Goal: Navigation & Orientation: Find specific page/section

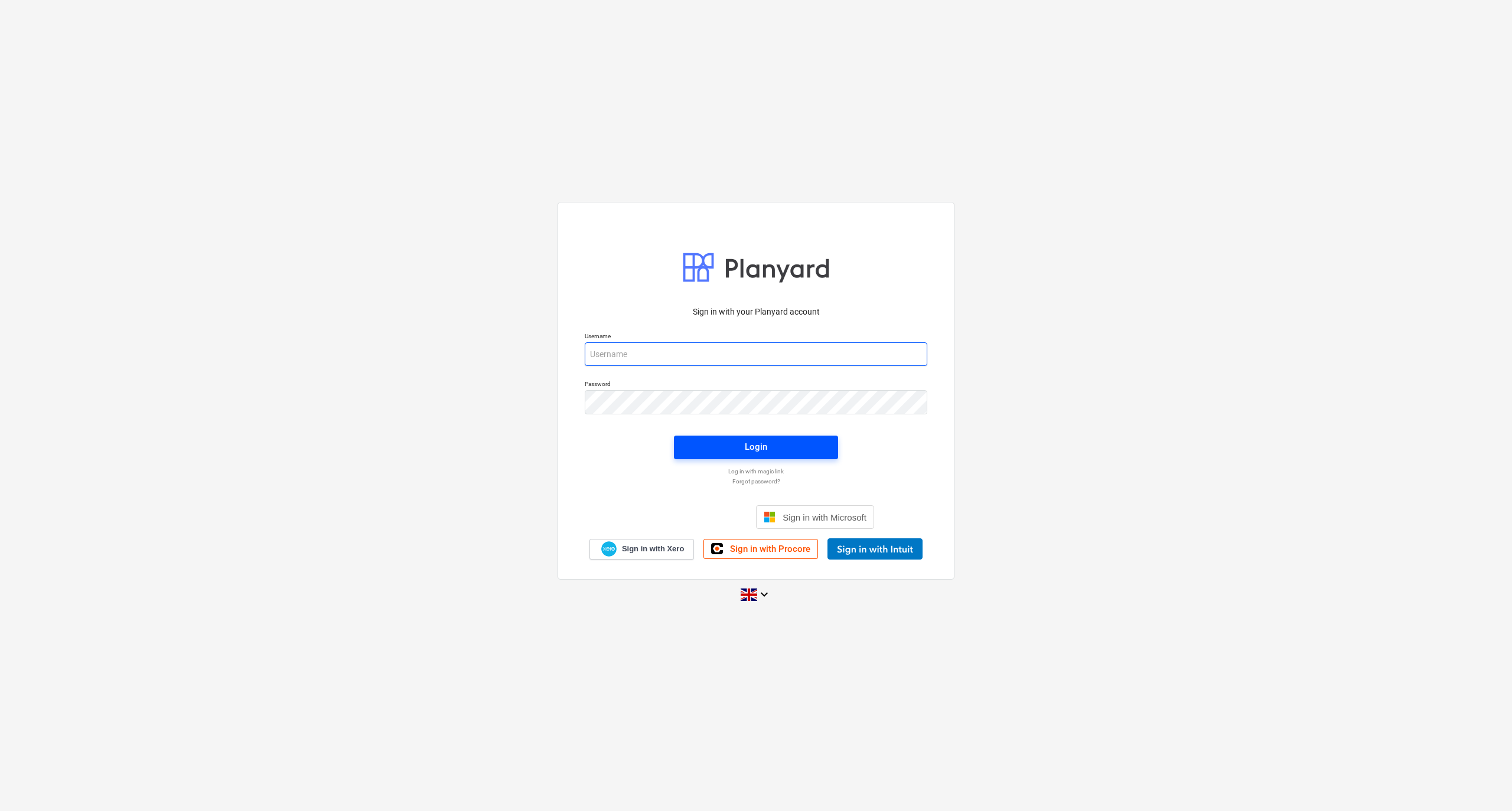
type input "[PERSON_NAME][EMAIL_ADDRESS][DOMAIN_NAME]"
click at [735, 440] on span "Login" at bounding box center [756, 447] width 136 height 15
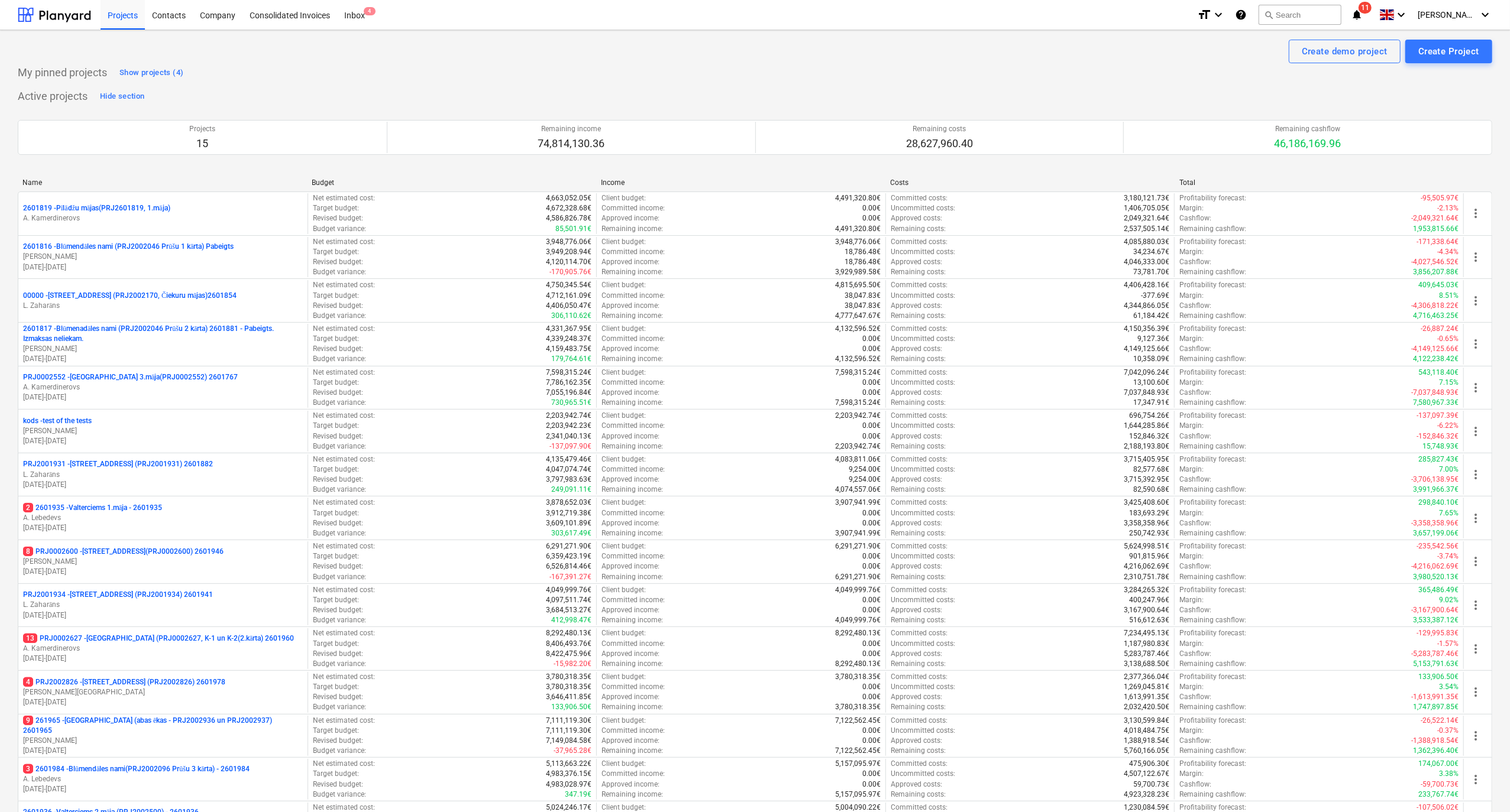
click at [1363, 13] on icon "notifications" at bounding box center [1356, 14] width 12 height 14
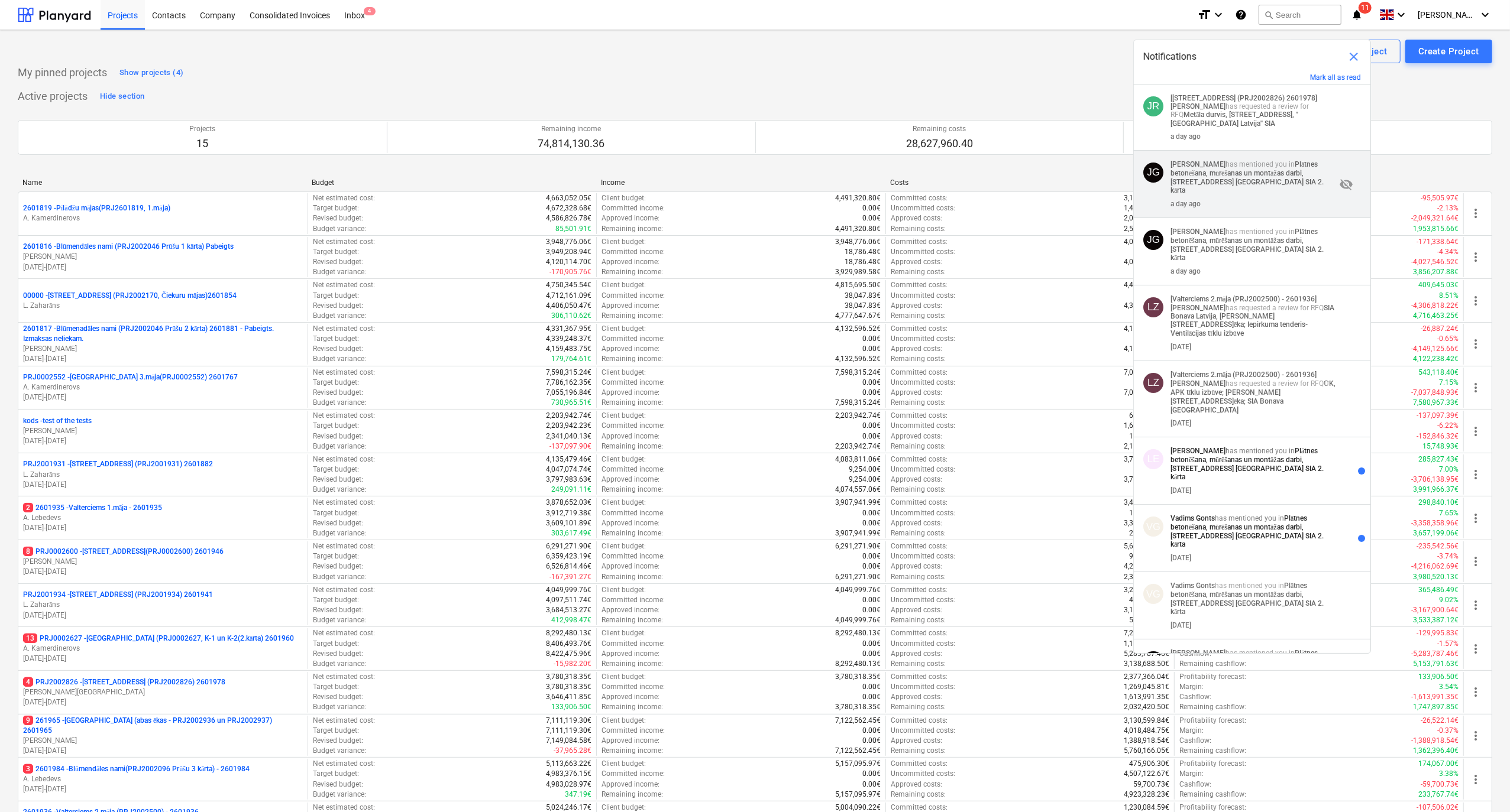
click at [1231, 174] on strong "Plātnes betonēšana, mūrēšanas un montāžas darbi, [STREET_ADDRESS] [GEOGRAPHIC_D…" at bounding box center [1247, 177] width 153 height 34
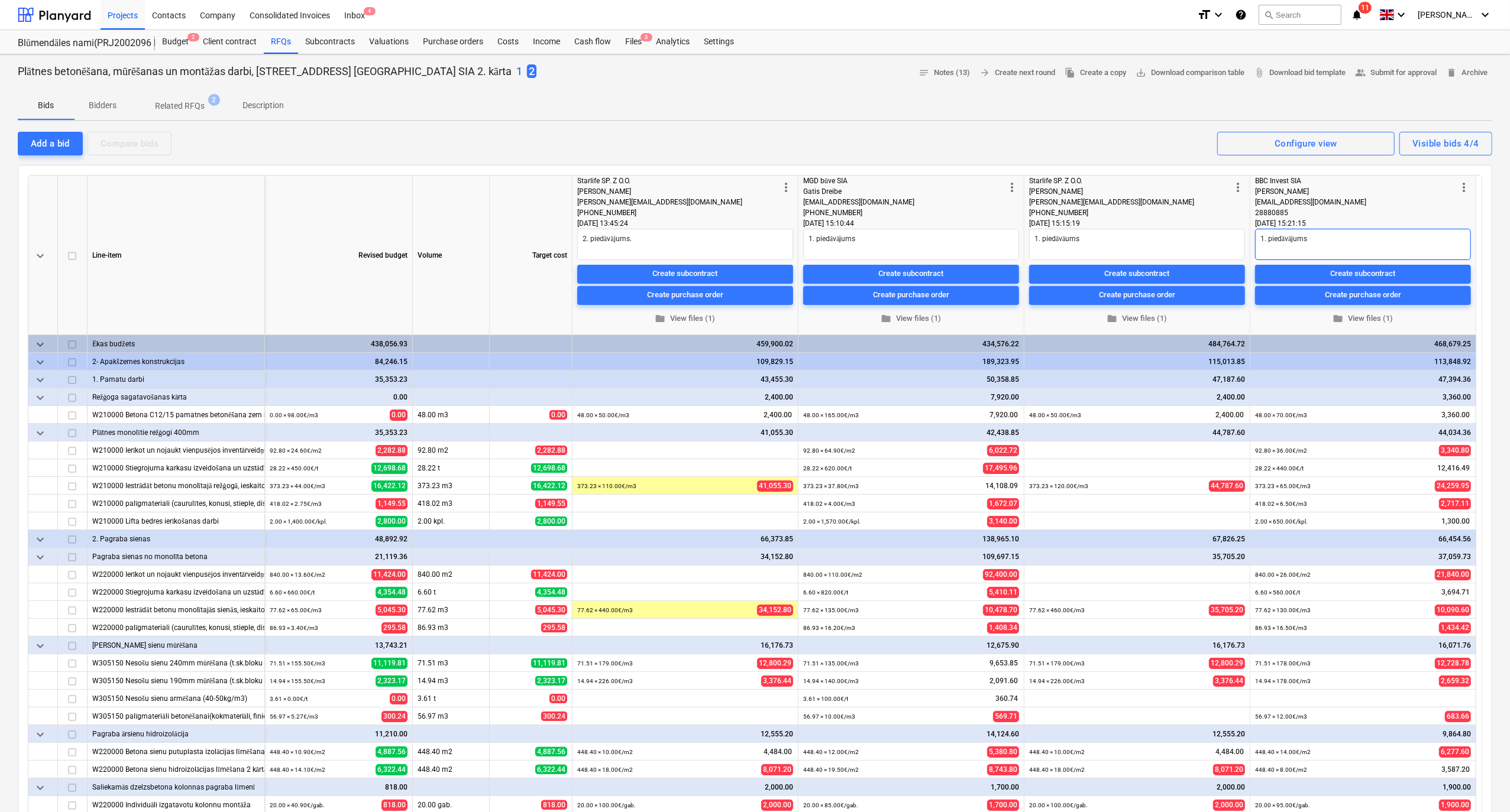
click at [1337, 229] on textarea "1. piedāvājums" at bounding box center [1363, 244] width 216 height 31
click at [1112, 140] on div "Add a bid Compare bids Visible bids 4/4 Configure view" at bounding box center [754, 142] width 1474 height 25
click at [456, 12] on div "Projects Contacts Company Consolidated Invoices Inbox 4" at bounding box center [644, 14] width 1087 height 30
click at [632, 110] on div "Bids Bidders Related RFQs 2 Description" at bounding box center [754, 105] width 1474 height 28
click at [902, 20] on div "Projects Contacts Company Consolidated Invoices Inbox 4" at bounding box center [644, 14] width 1087 height 30
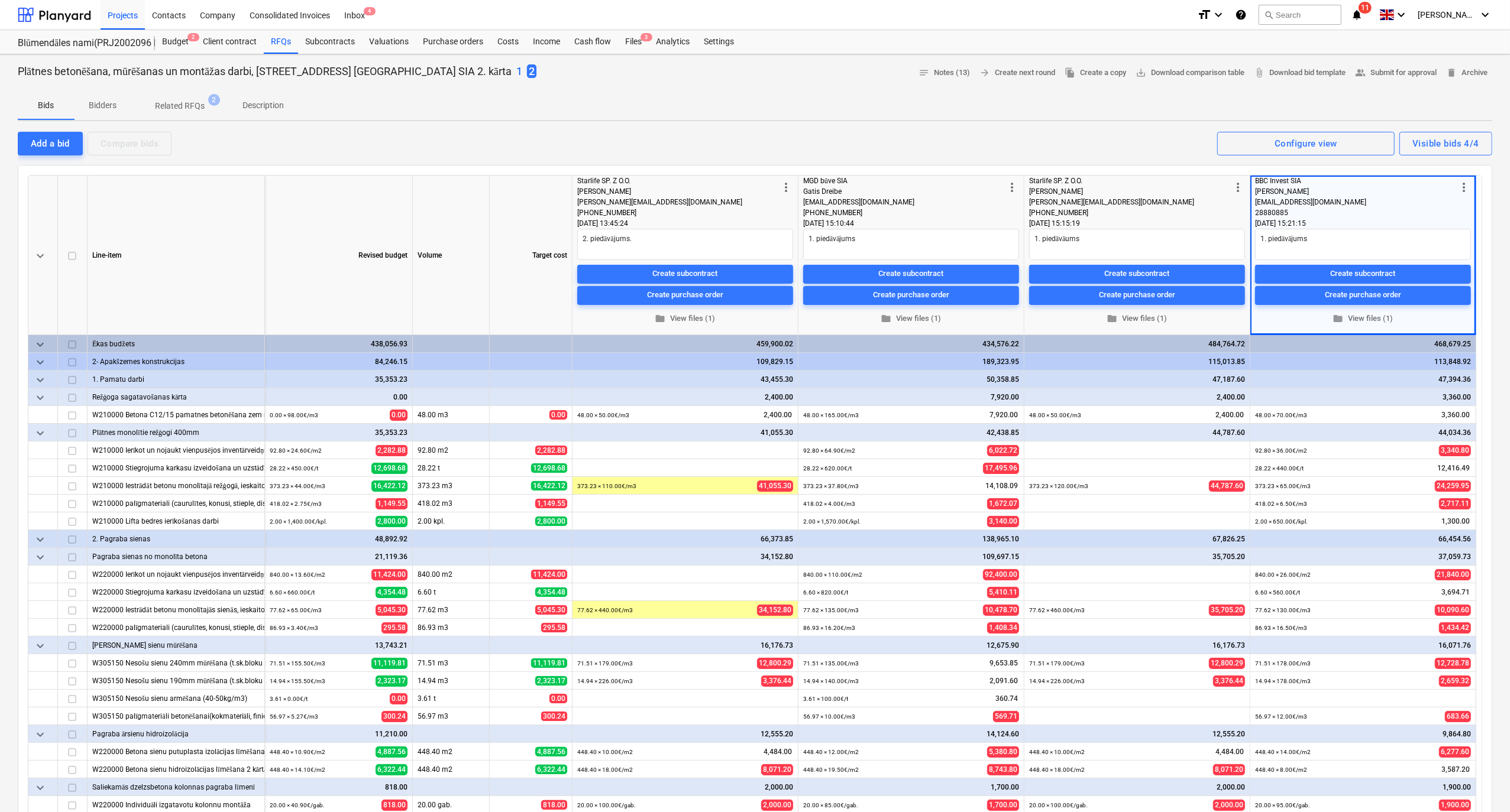
click at [801, 50] on div "Budget 2 Client contract RFQs Subcontracts Valuations Purchase orders Costs Inc…" at bounding box center [824, 42] width 1337 height 24
click at [407, 23] on div "Projects Contacts Company Consolidated Invoices Inbox 4" at bounding box center [644, 14] width 1087 height 30
click at [829, 46] on div "Budget 2 Client contract RFQs Subcontracts Valuations Purchase orders Costs Inc…" at bounding box center [824, 42] width 1337 height 24
click at [812, 15] on div "Projects Contacts Company Consolidated Invoices Inbox 4" at bounding box center [644, 14] width 1087 height 30
type textarea "x"
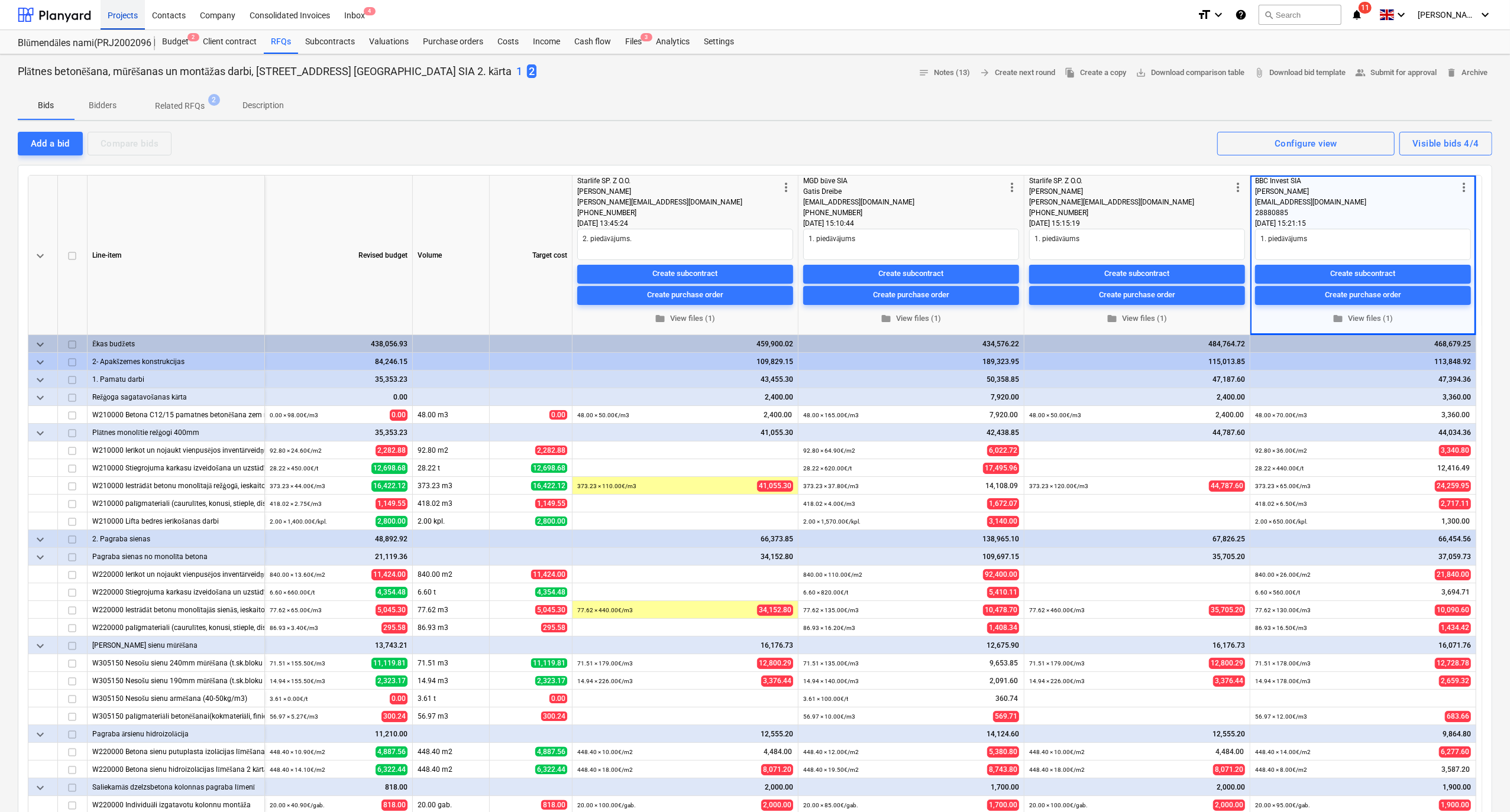
click at [124, 13] on div "Projects" at bounding box center [123, 14] width 44 height 30
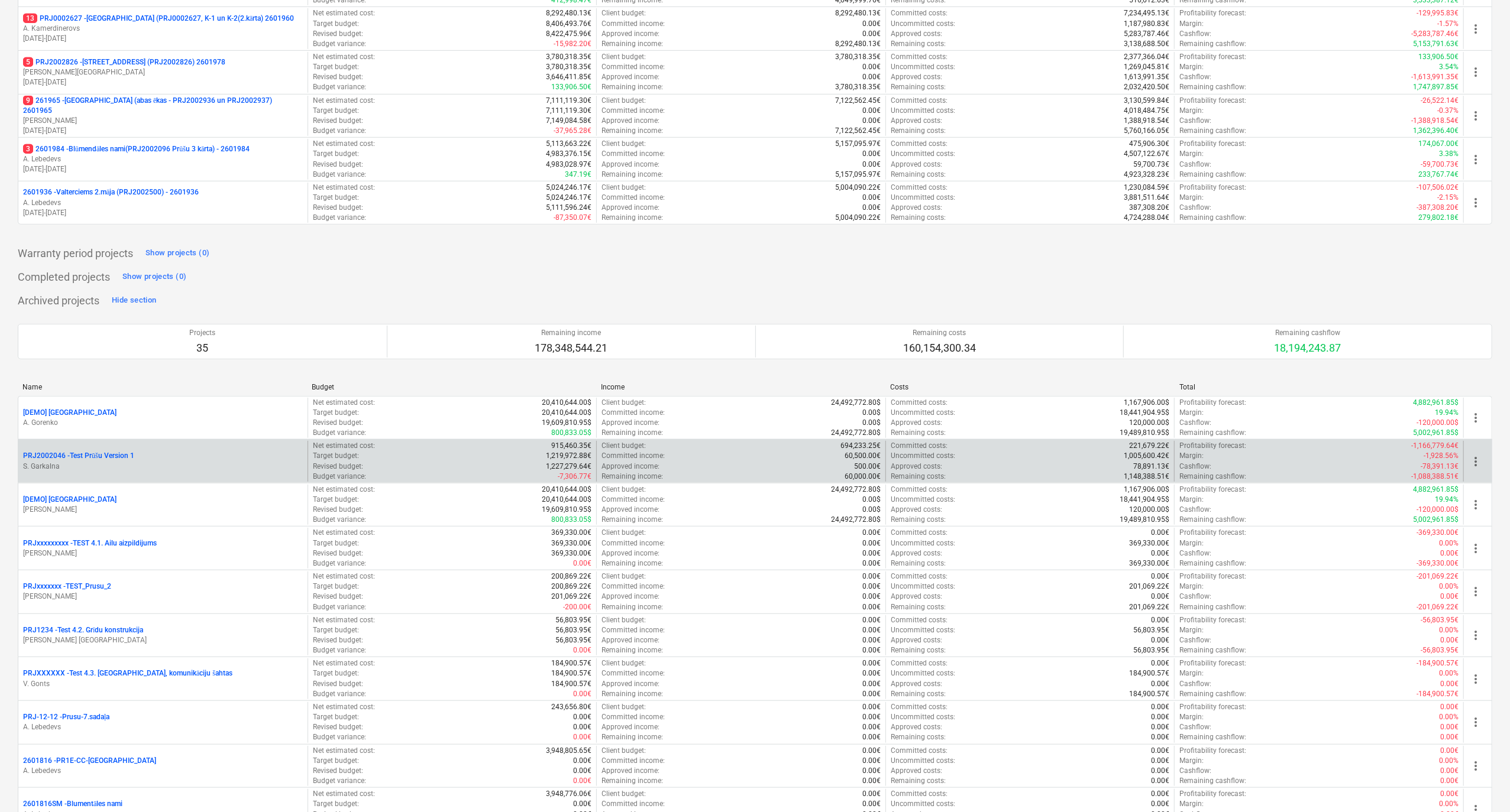
scroll to position [394, 0]
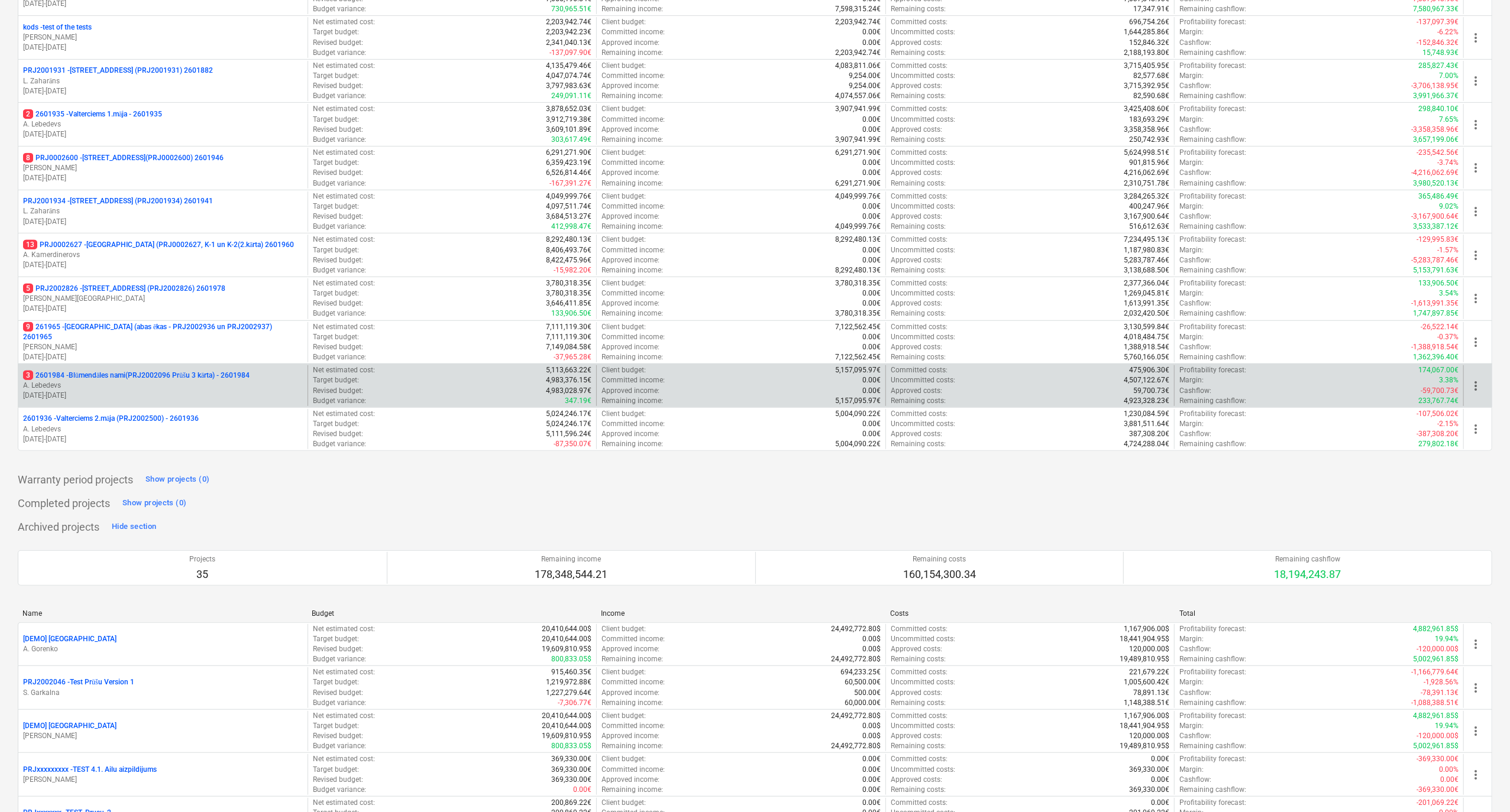
click at [214, 391] on p "A. Lebedevs" at bounding box center [163, 386] width 280 height 10
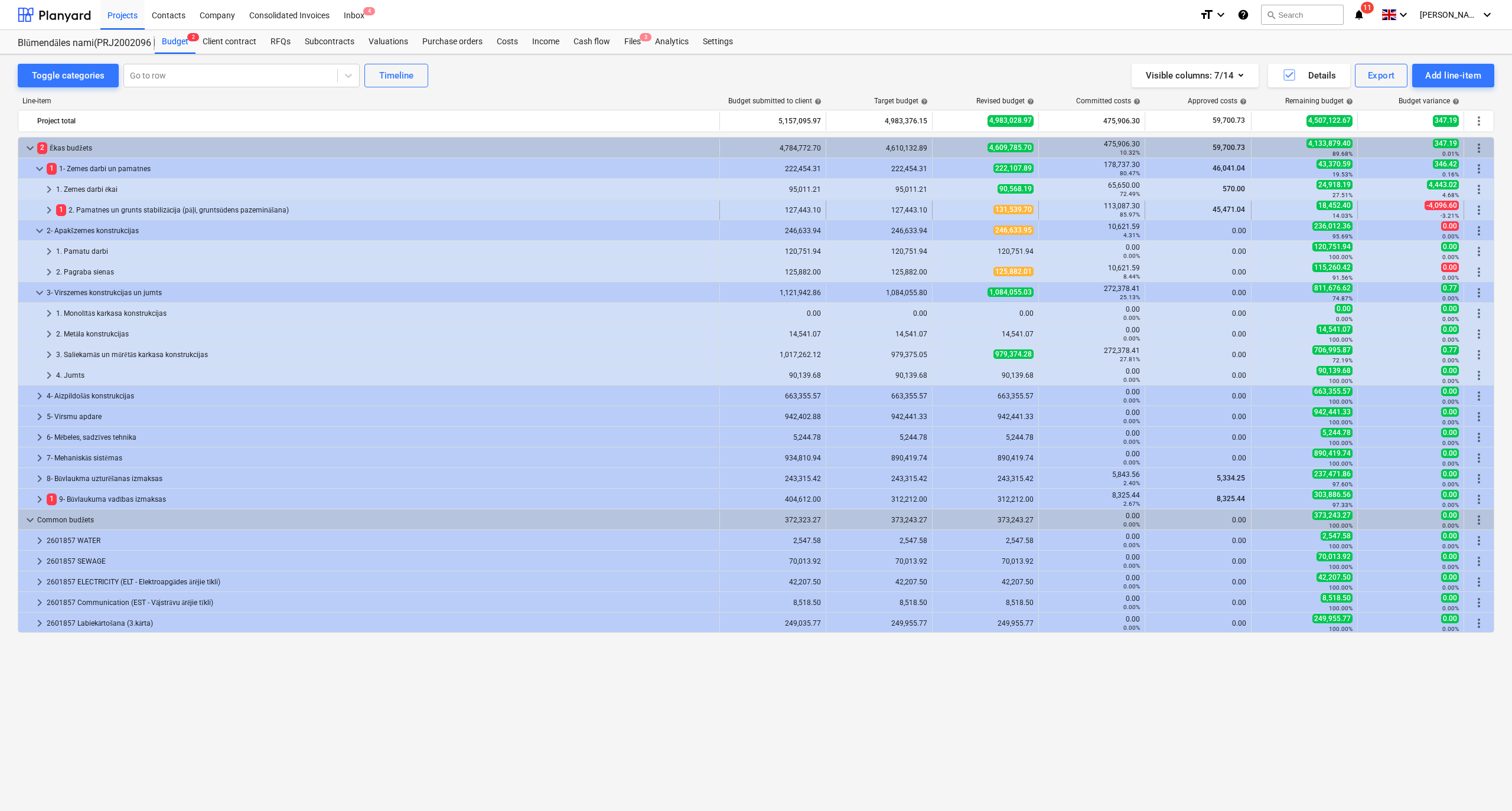
click at [48, 210] on span "keyboard_arrow_right" at bounding box center [49, 210] width 14 height 14
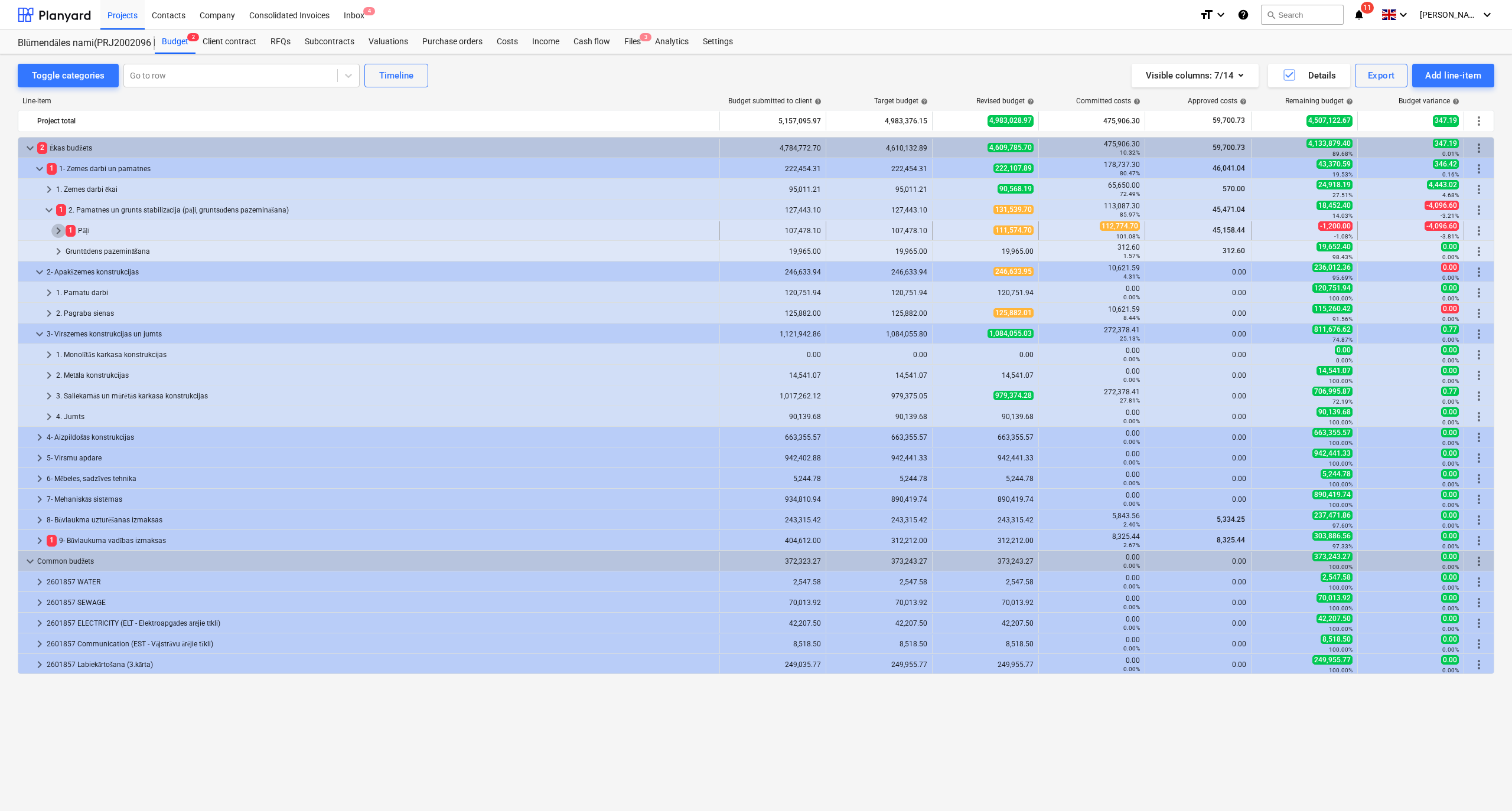
click at [60, 229] on span "keyboard_arrow_right" at bounding box center [59, 231] width 14 height 14
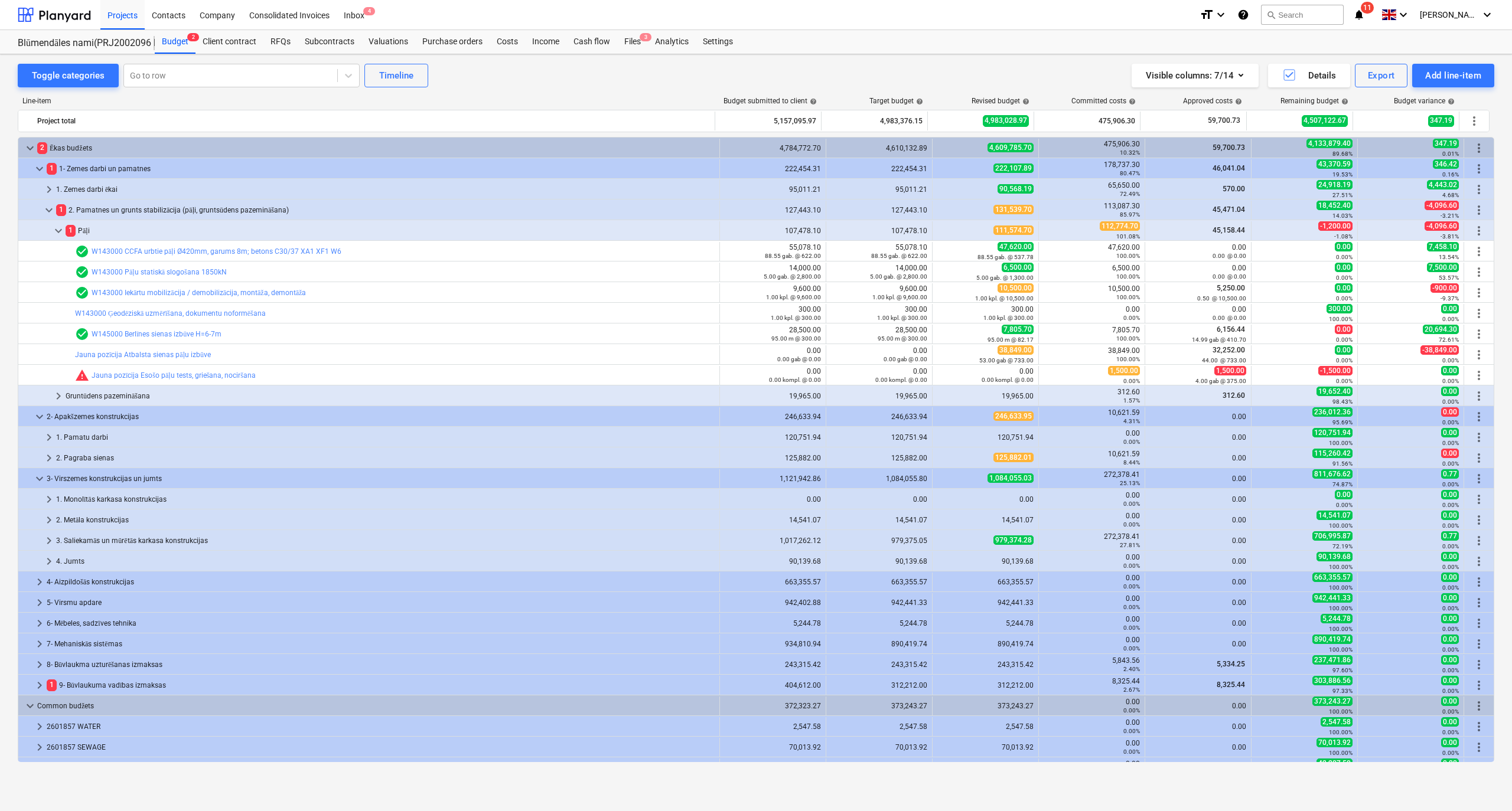
click at [920, 22] on div "Projects Contacts Company Consolidated Invoices Inbox 4" at bounding box center [645, 14] width 1090 height 30
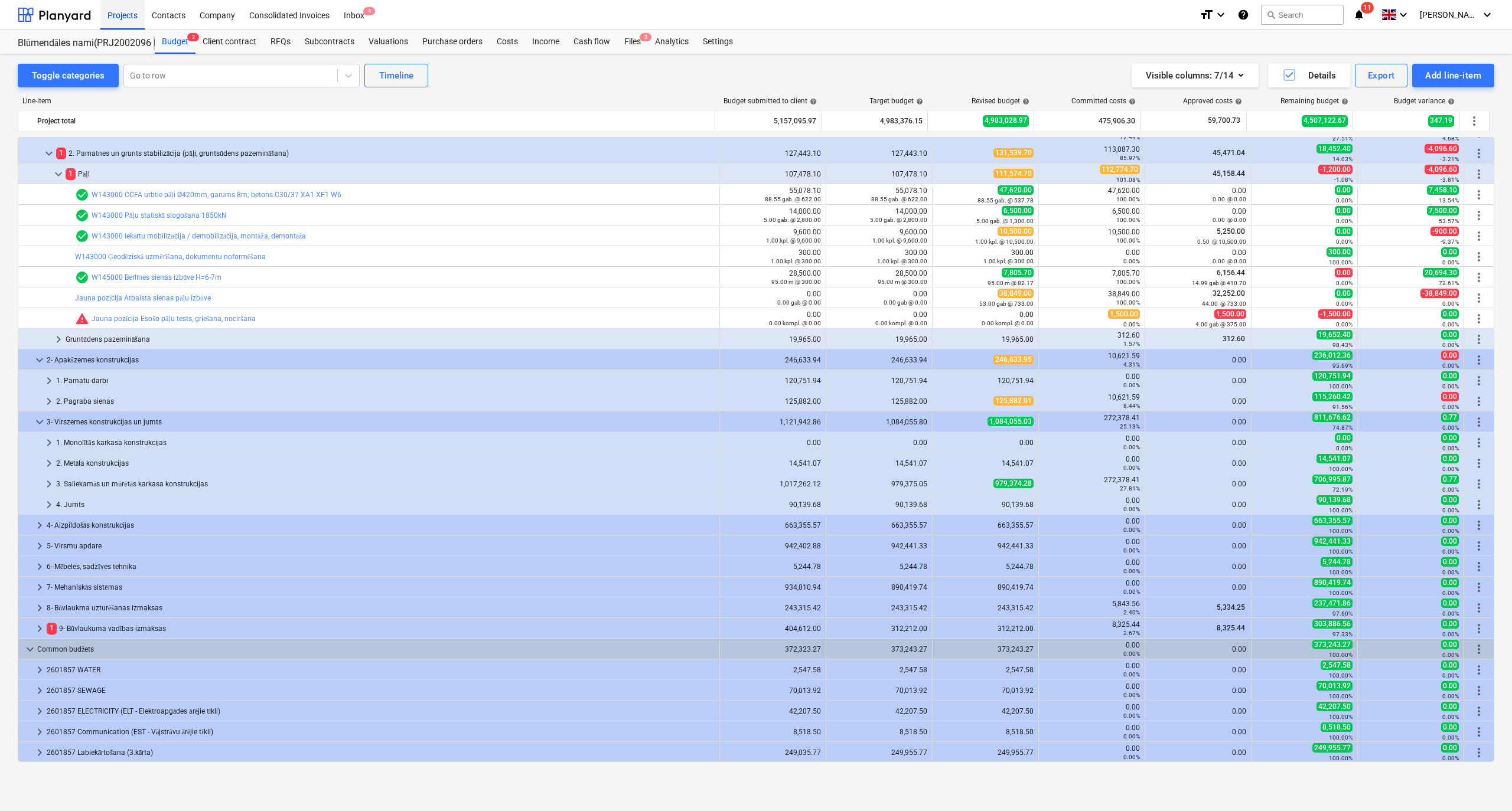
click at [124, 18] on div "Projects" at bounding box center [123, 14] width 44 height 30
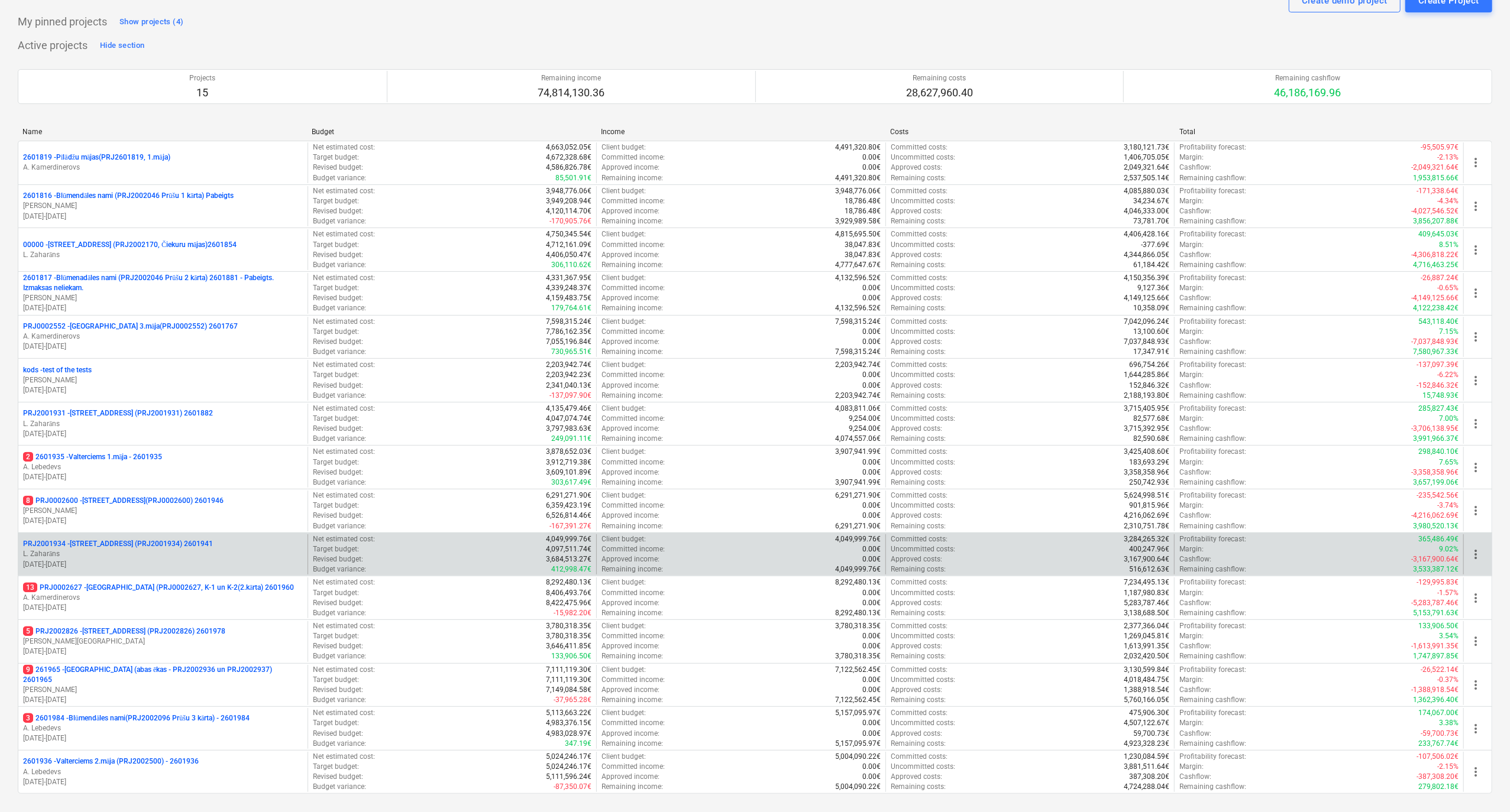
scroll to position [79, 0]
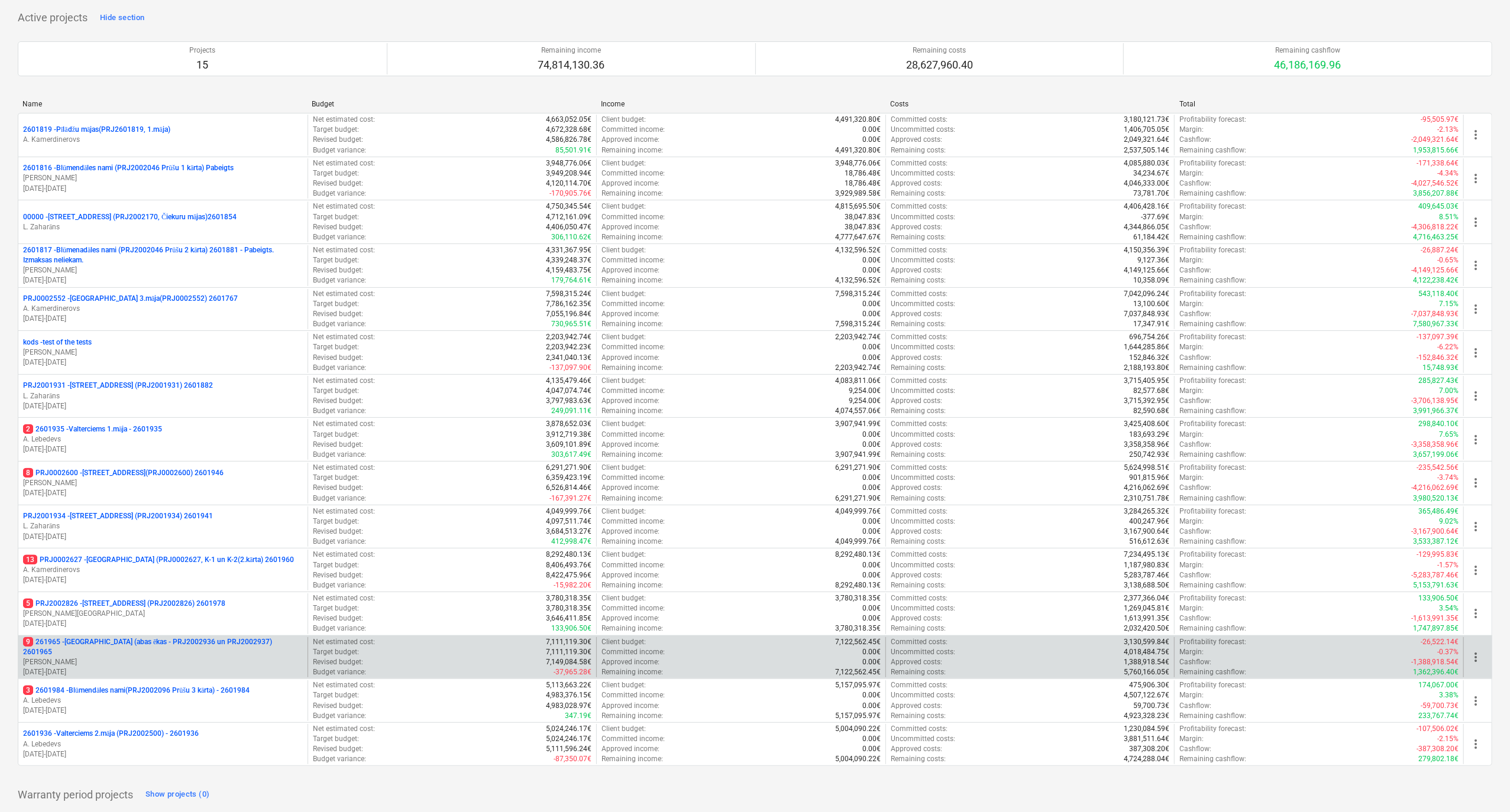
click at [78, 653] on p "9 261965 - [GEOGRAPHIC_DATA] (abas ēkas - PRJ2002936 un PRJ2002937) 2601965" at bounding box center [163, 648] width 280 height 20
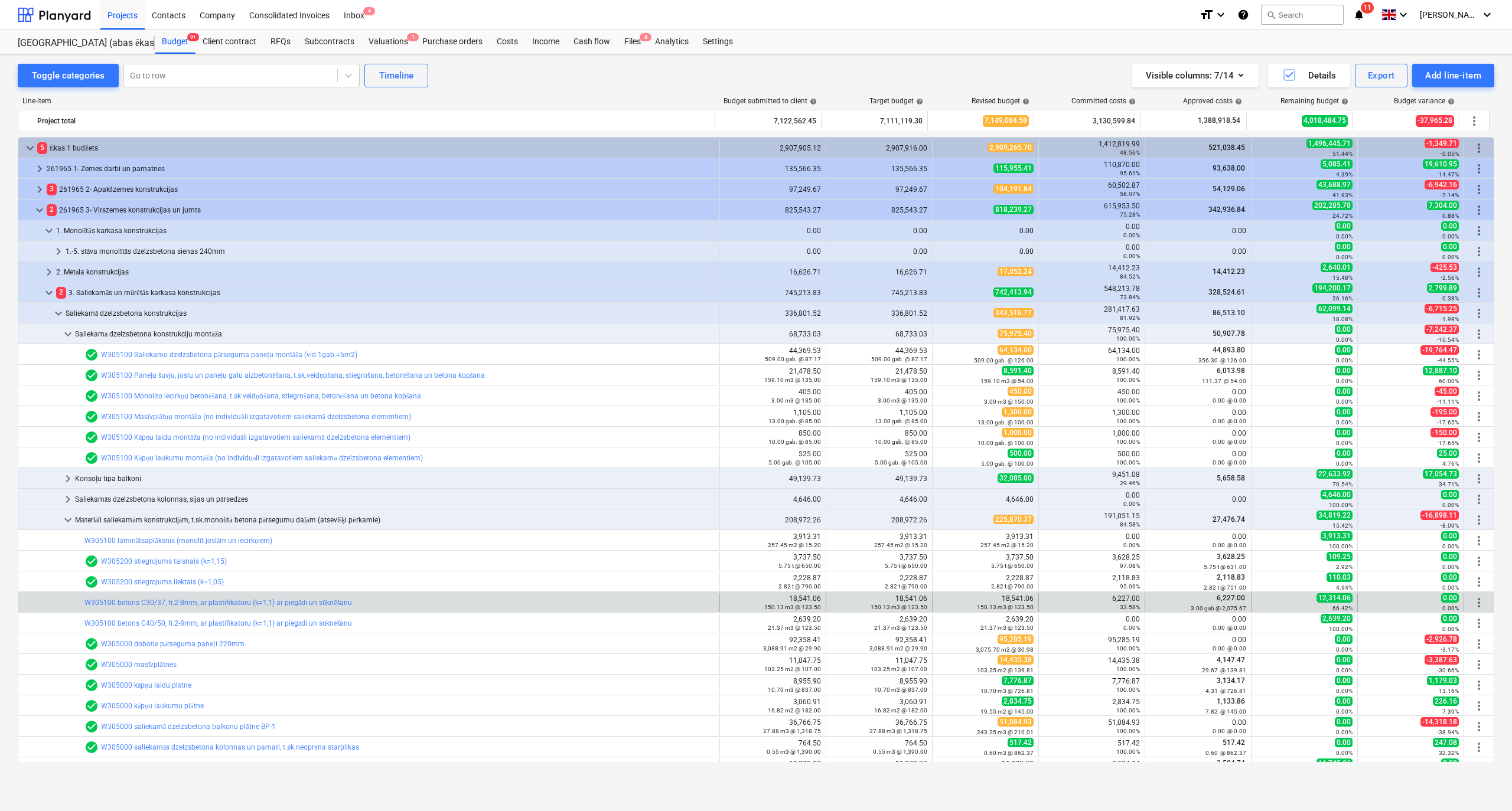
click at [157, 609] on div "bar_chart W305100 betons C30/37, fr.2-8mm, ar plastifikatoru (k=1,1) ar piegādi…" at bounding box center [399, 603] width 630 height 19
click at [190, 603] on link "W305100 betons C30/37, fr.2-8mm, ar plastifikatoru (k=1,1) ar piegādi un sūknēš…" at bounding box center [218, 602] width 268 height 8
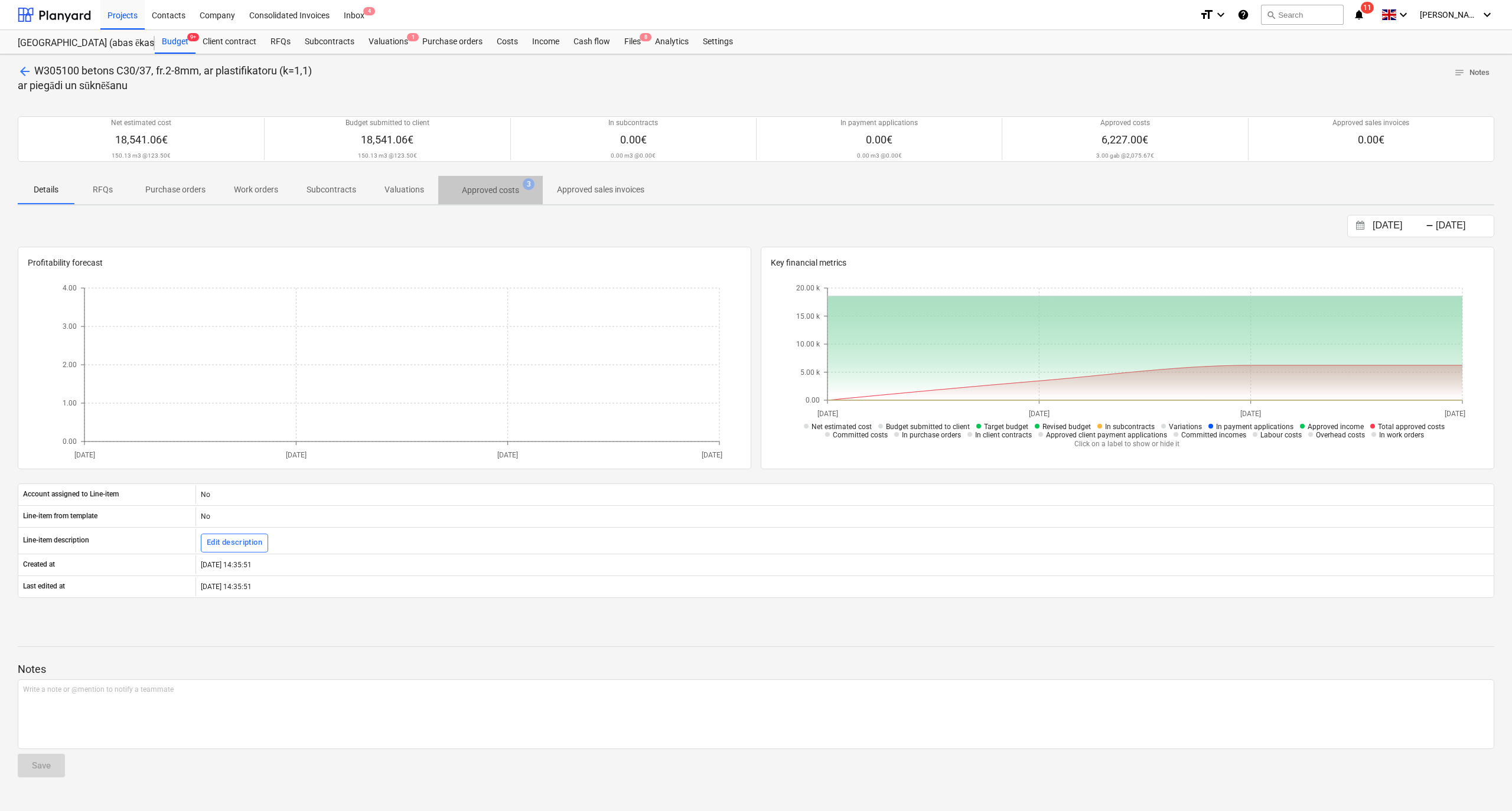
click at [496, 187] on p "Approved costs" at bounding box center [490, 191] width 57 height 13
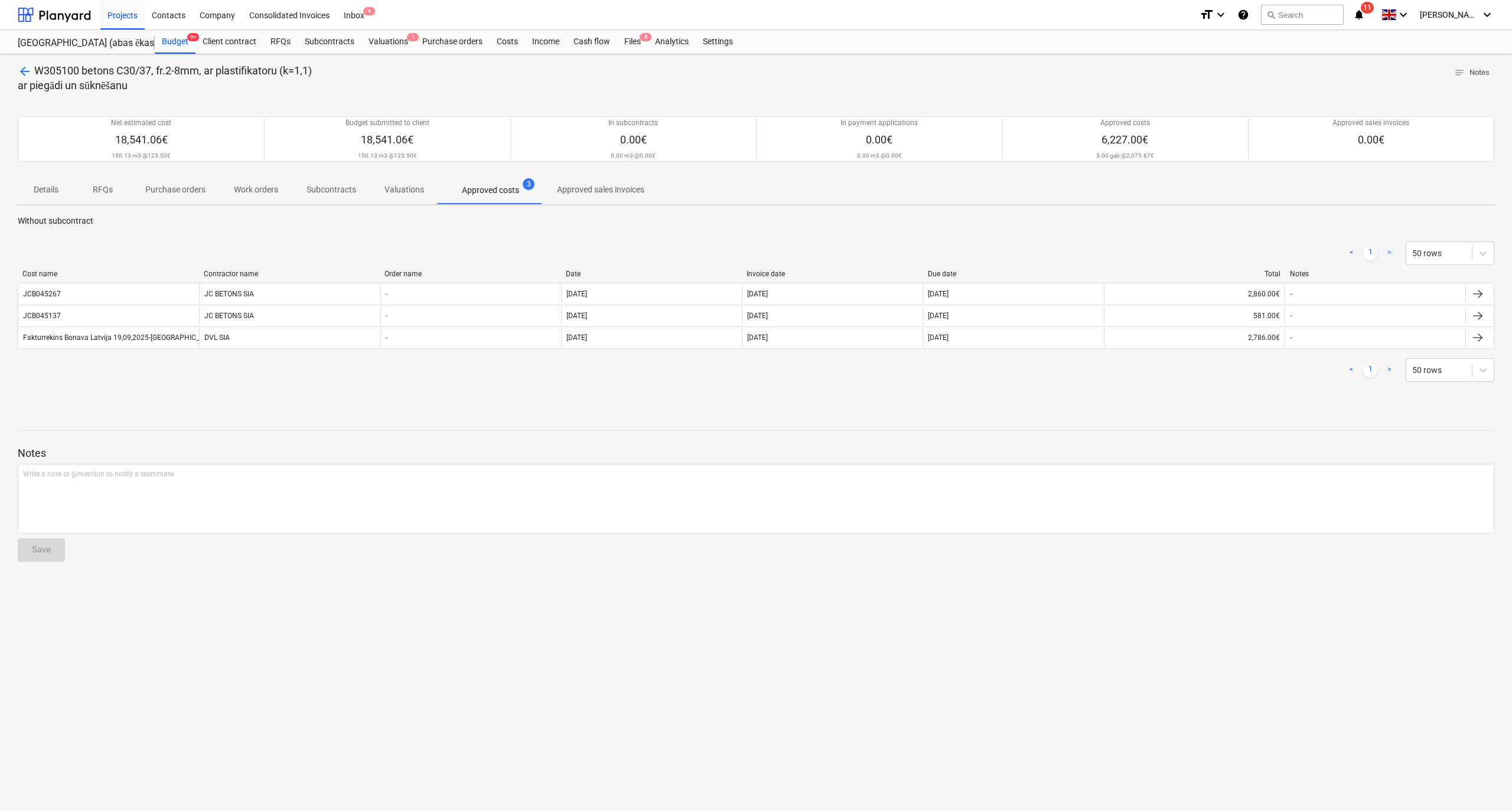
click at [179, 29] on link "Contacts" at bounding box center [169, 14] width 48 height 30
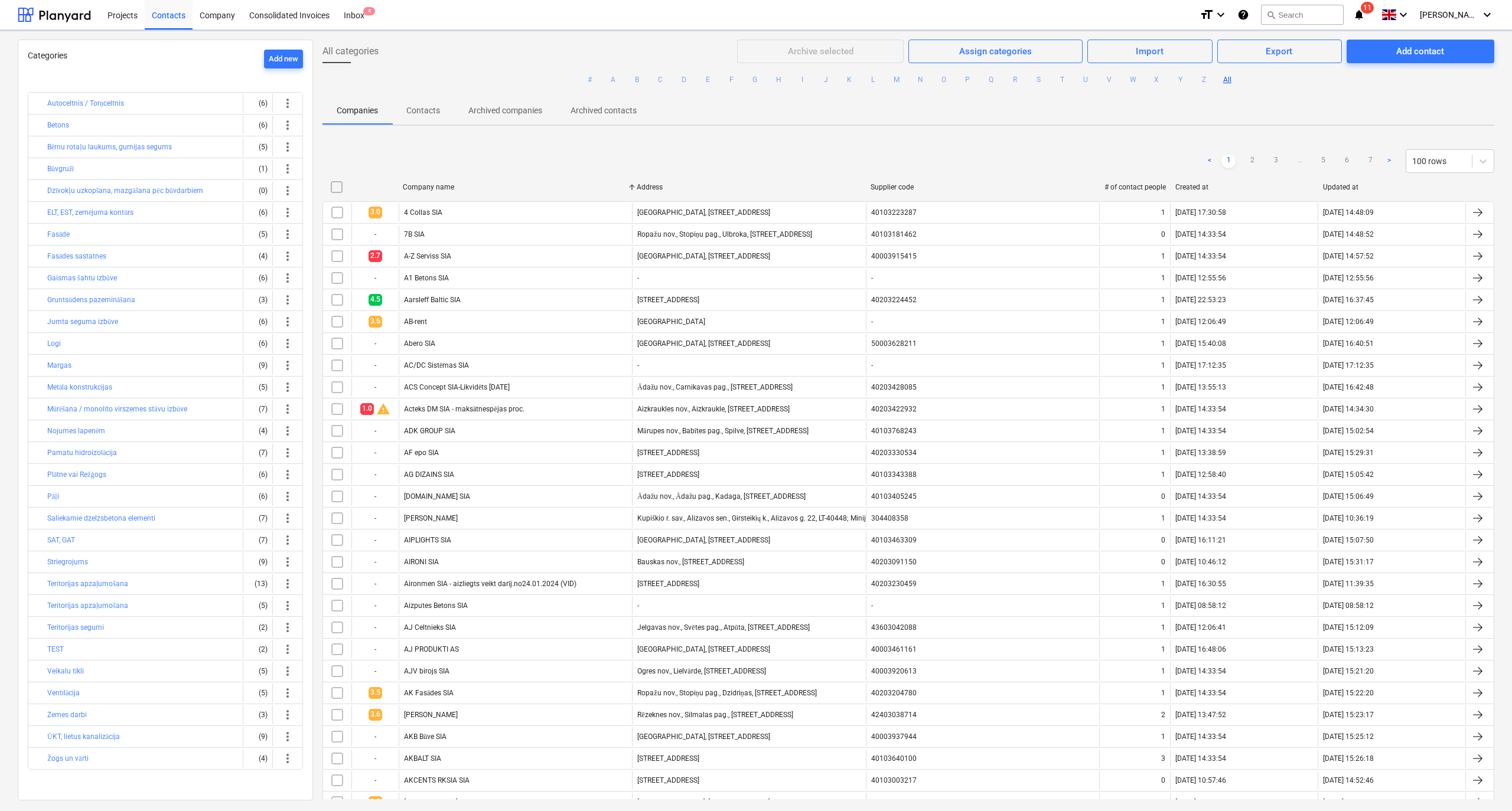
drag, startPoint x: 179, startPoint y: 30, endPoint x: 97, endPoint y: 427, distance: 405.4
click at [91, 433] on button "Nojumes lapenēm" at bounding box center [76, 431] width 58 height 14
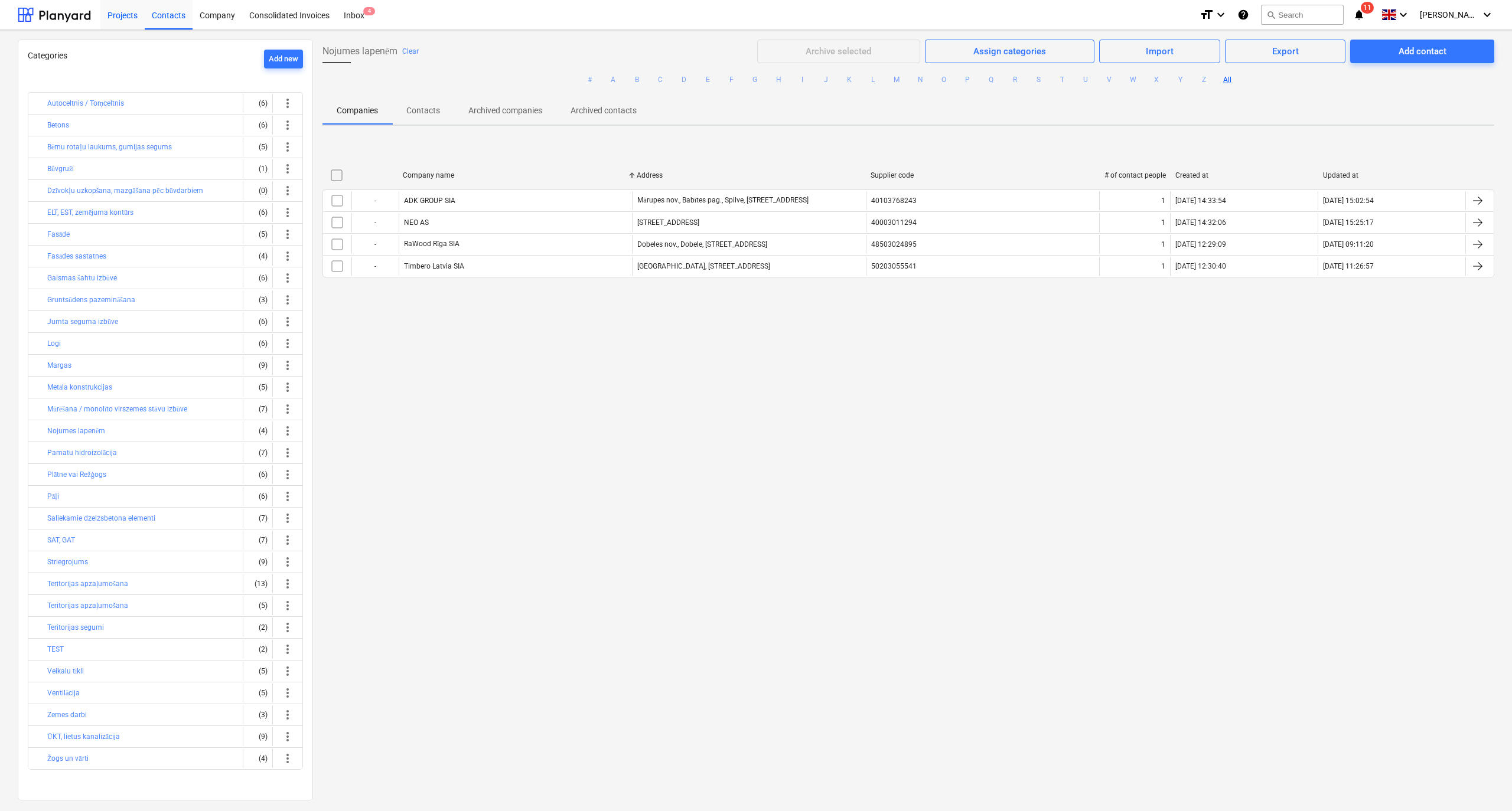
click at [117, 14] on div "Projects" at bounding box center [123, 14] width 44 height 30
